Goal: Information Seeking & Learning: Learn about a topic

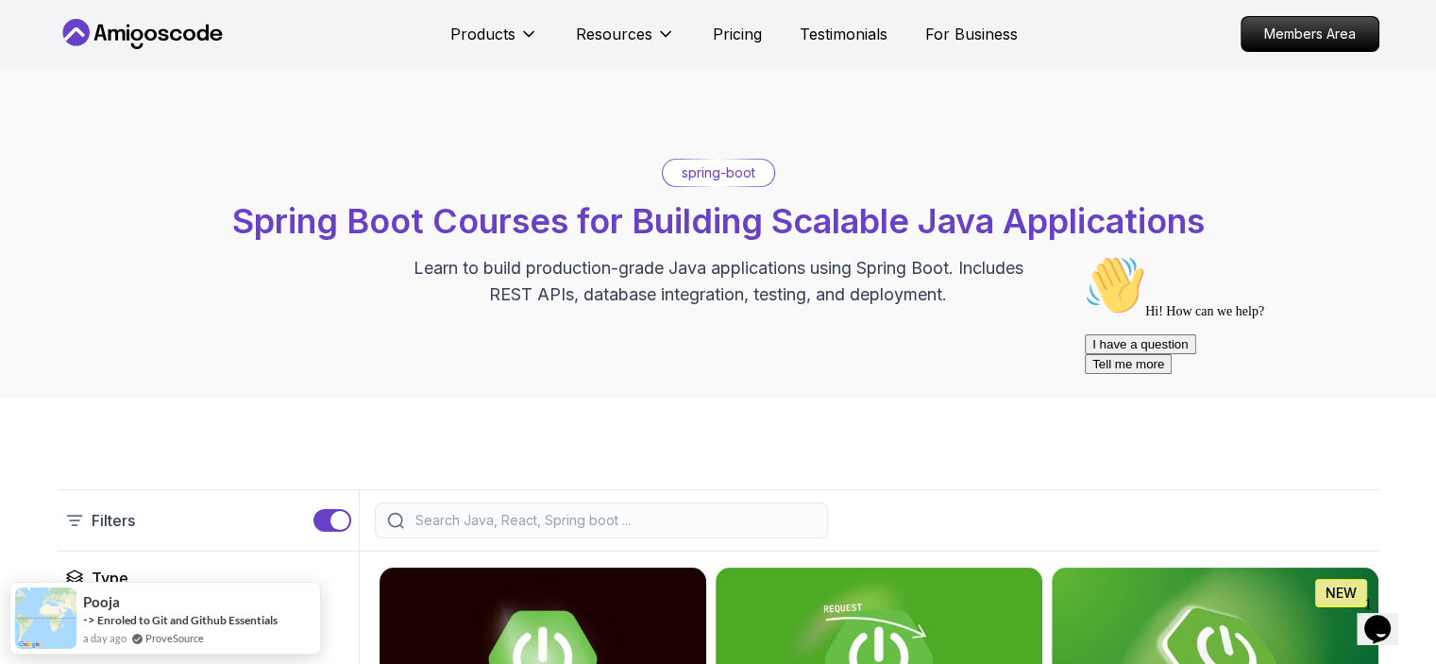
click at [1375, 618] on icon "$i18n('chat', 'chat_widget')" at bounding box center [1377, 629] width 26 height 28
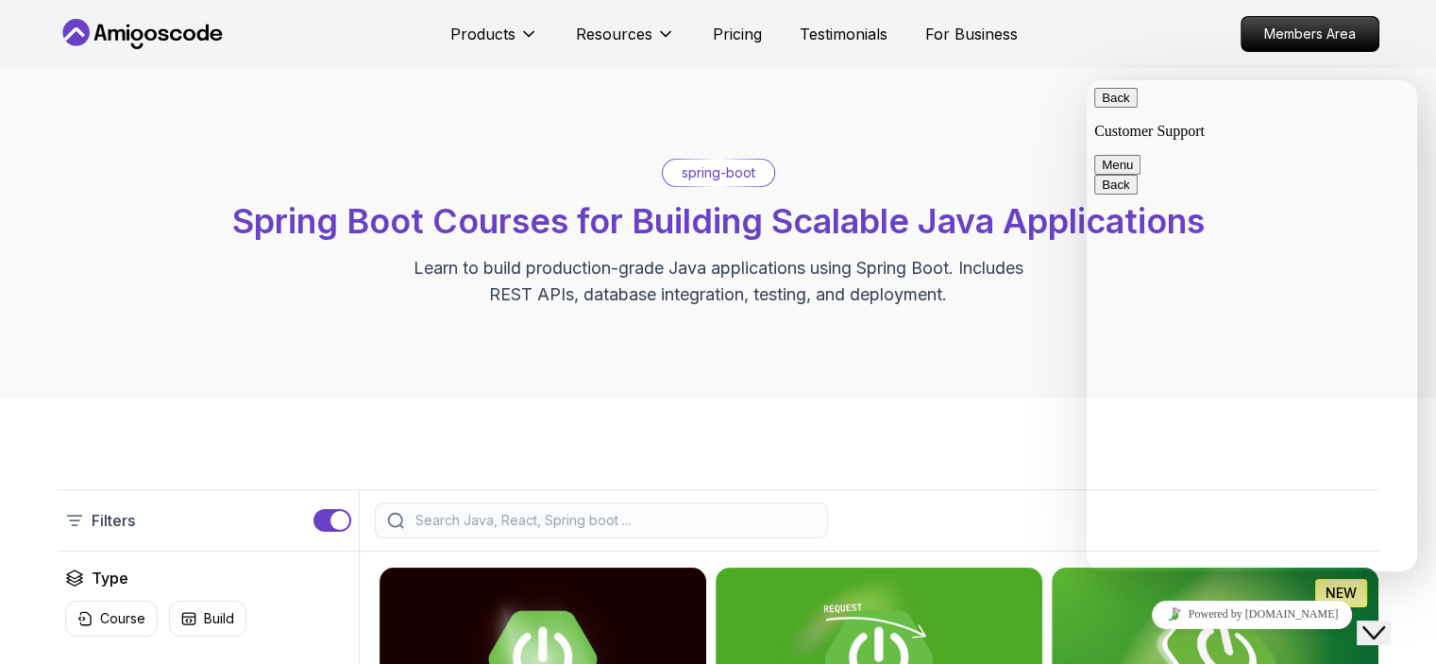
click at [1140, 155] on button "Menu" at bounding box center [1117, 165] width 46 height 20
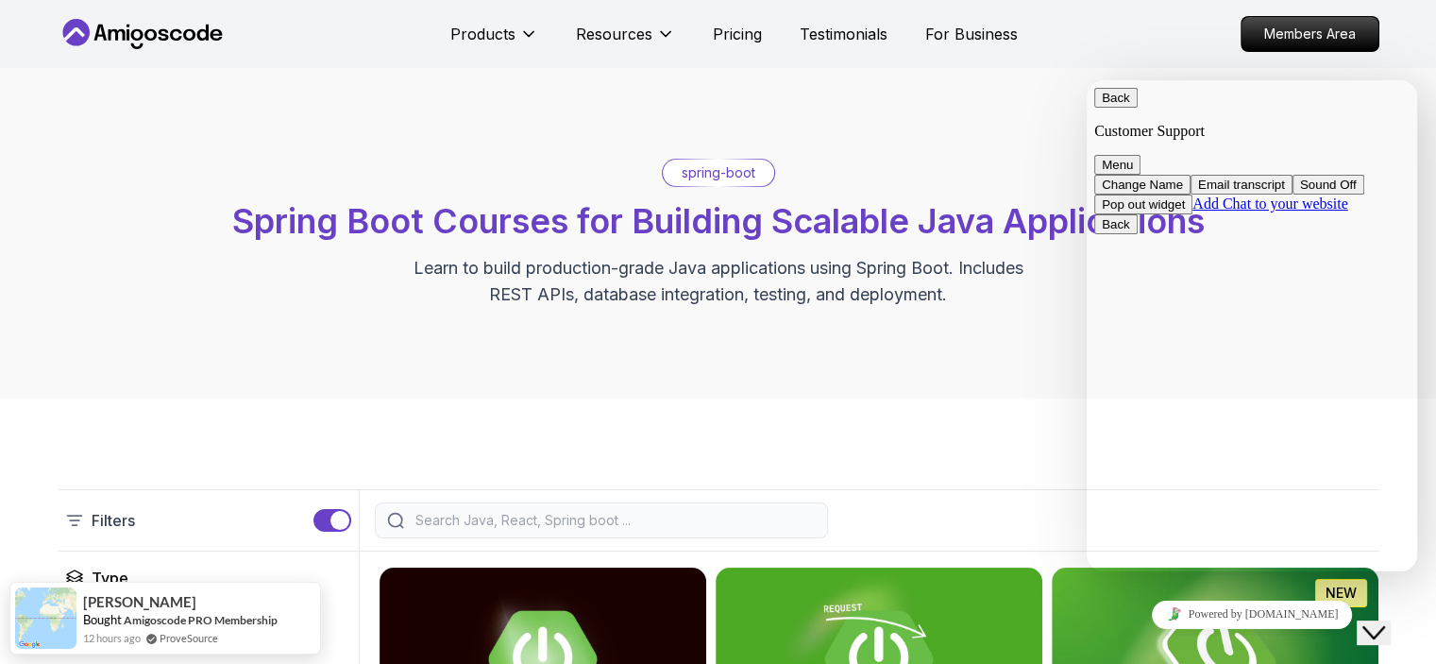
click at [1192, 214] on button "Pop out widget" at bounding box center [1143, 204] width 98 height 20
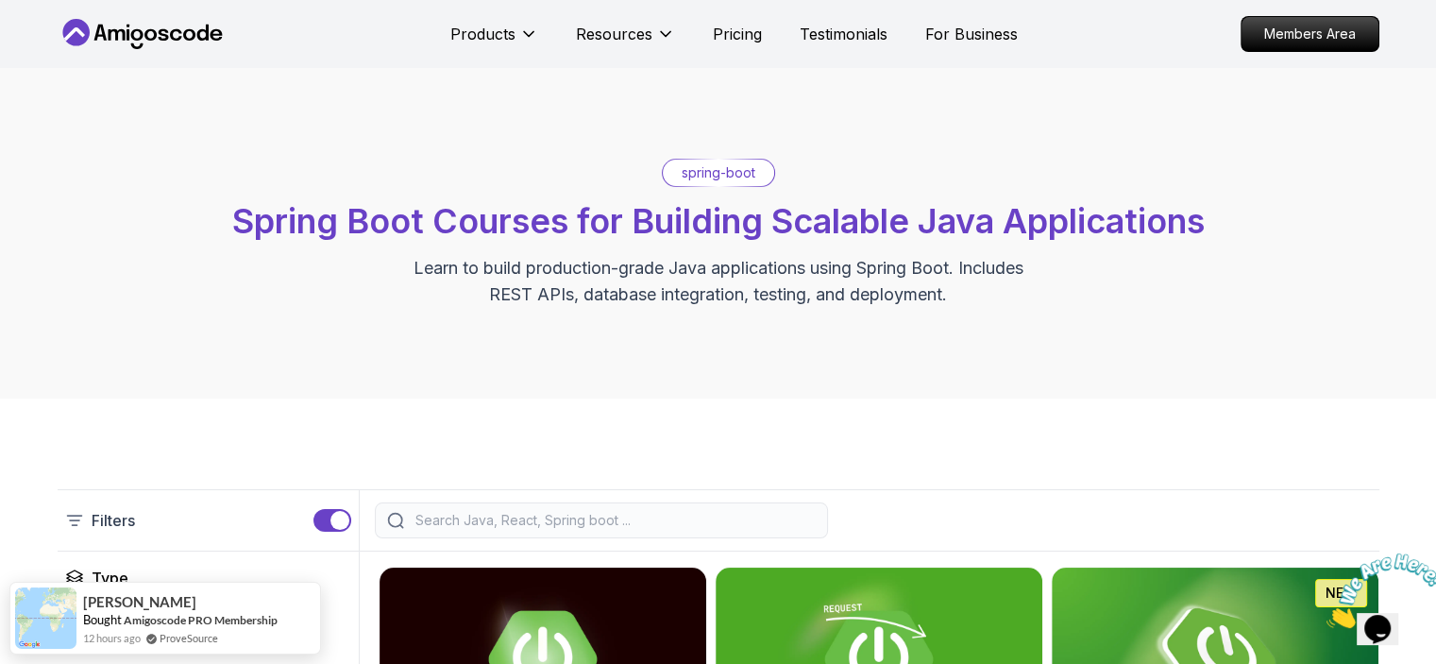
click at [1391, 624] on img at bounding box center [1384, 590] width 117 height 75
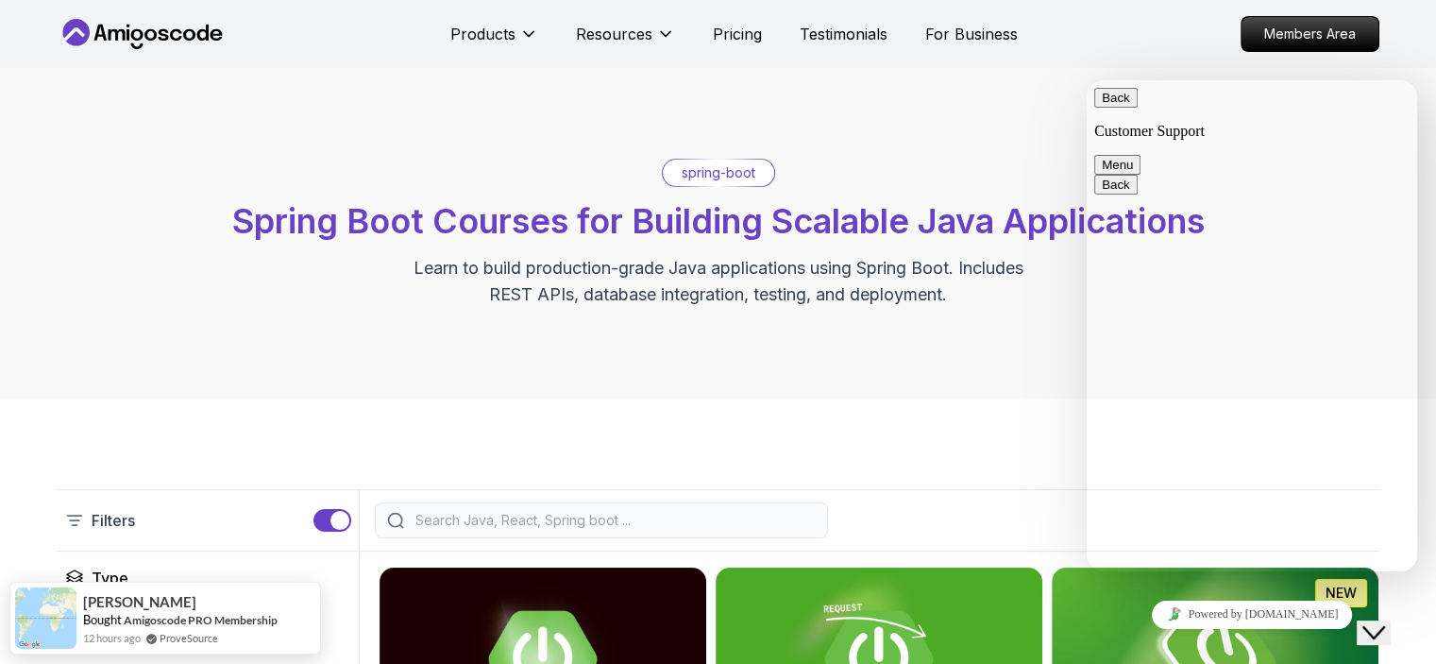
click at [1140, 155] on button "Menu" at bounding box center [1117, 165] width 46 height 20
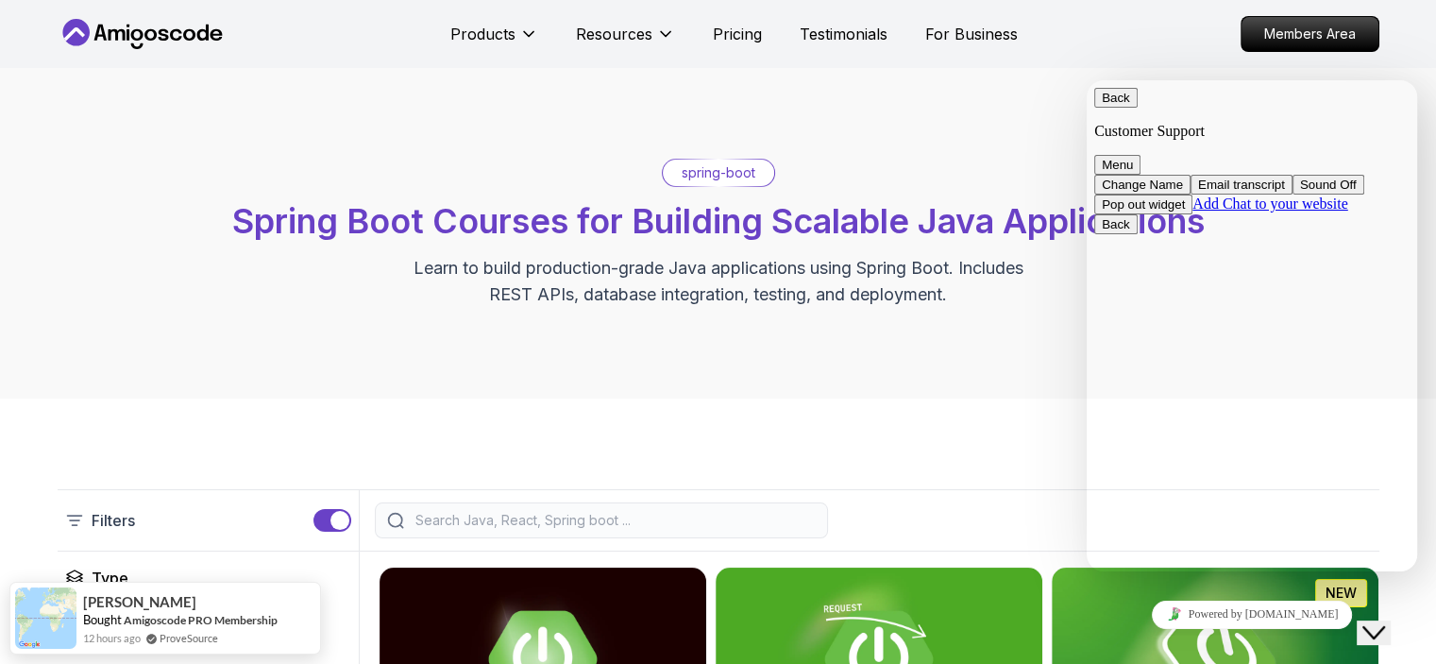
click at [1132, 123] on p "Customer Support" at bounding box center [1251, 131] width 315 height 17
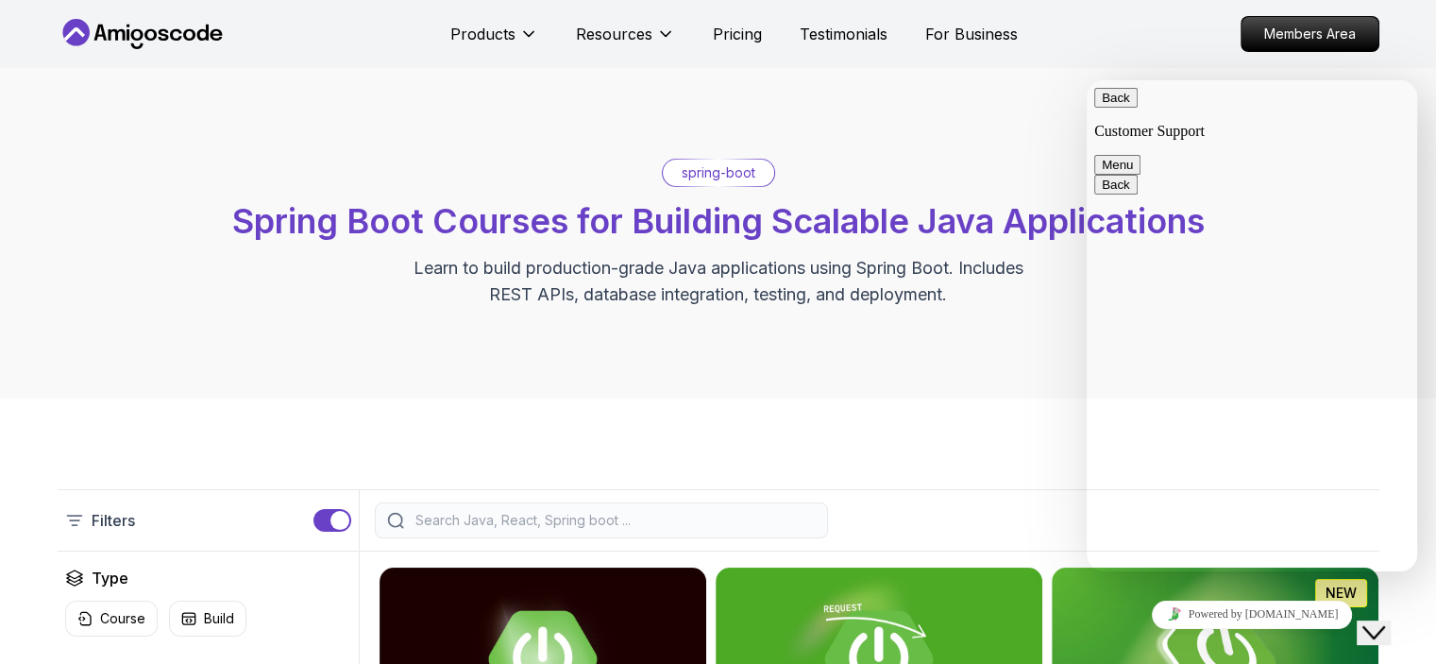
click at [1114, 104] on button "Back" at bounding box center [1115, 98] width 43 height 20
click at [952, 391] on div "spring-boot Spring Boot Courses for Building Scalable Java Applications Learn t…" at bounding box center [718, 233] width 1436 height 330
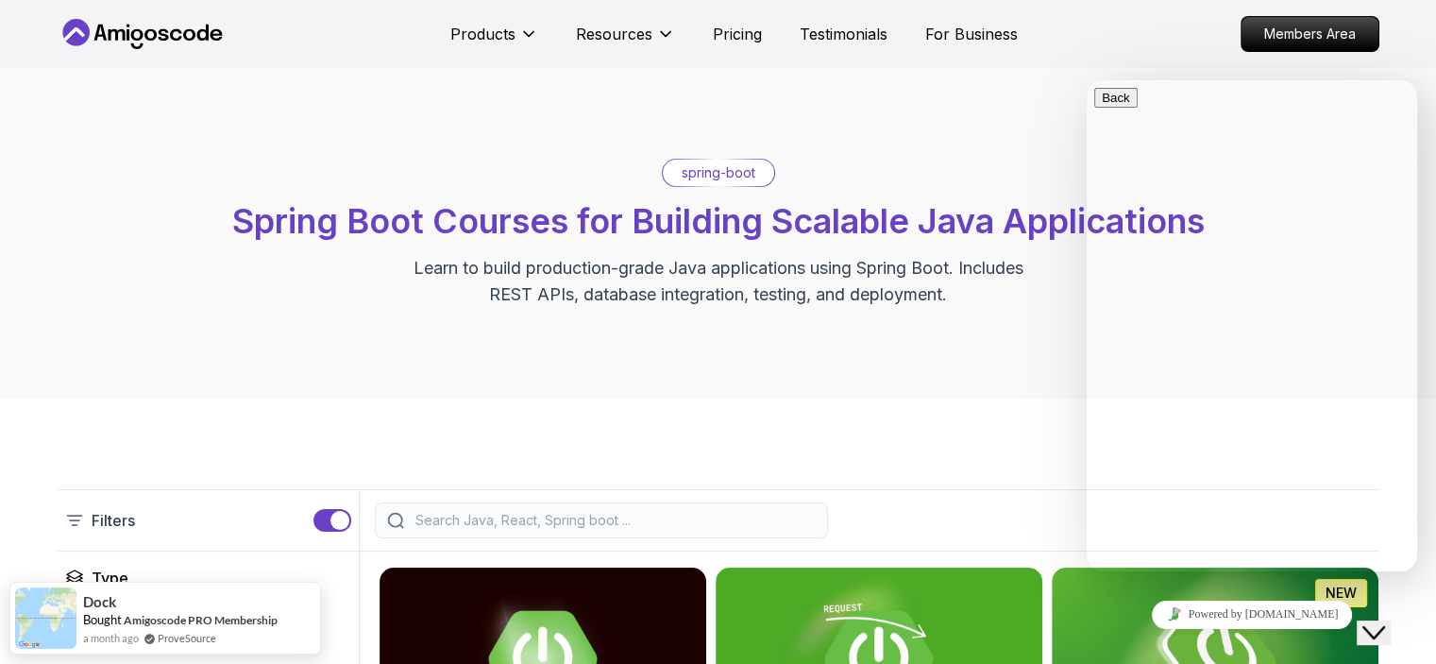
click at [1391, 632] on button "Close Chat This icon closes the chat window." at bounding box center [1374, 632] width 34 height 25
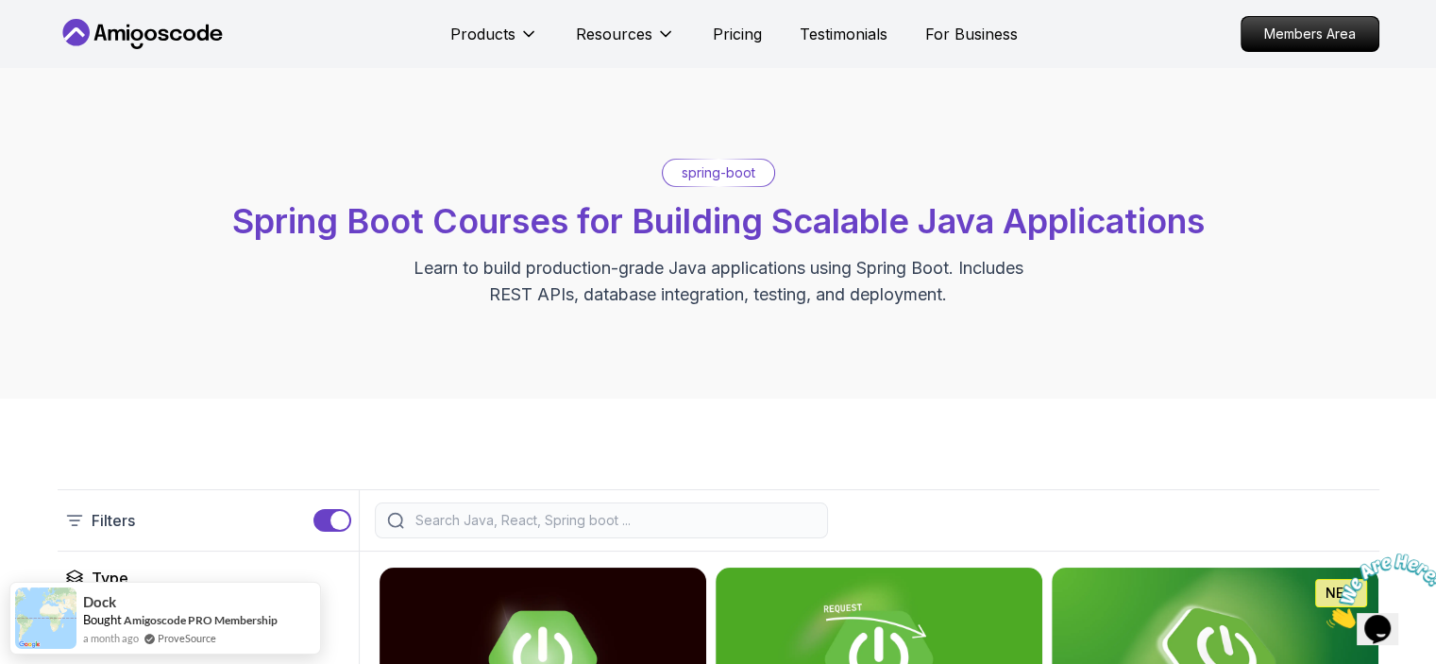
click at [1326, 615] on icon "Close" at bounding box center [1326, 623] width 0 height 16
